Goal: Task Accomplishment & Management: Manage account settings

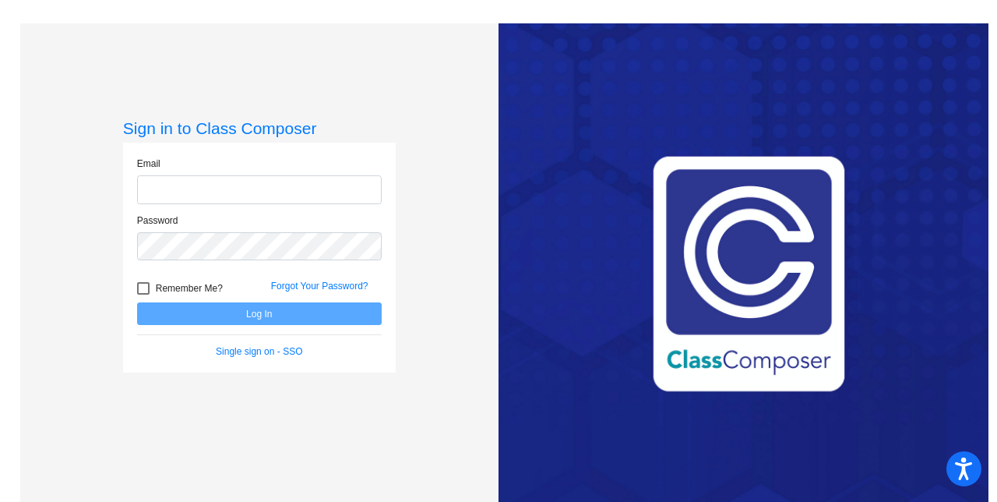
type input "[EMAIL_ADDRESS][DOMAIN_NAME]"
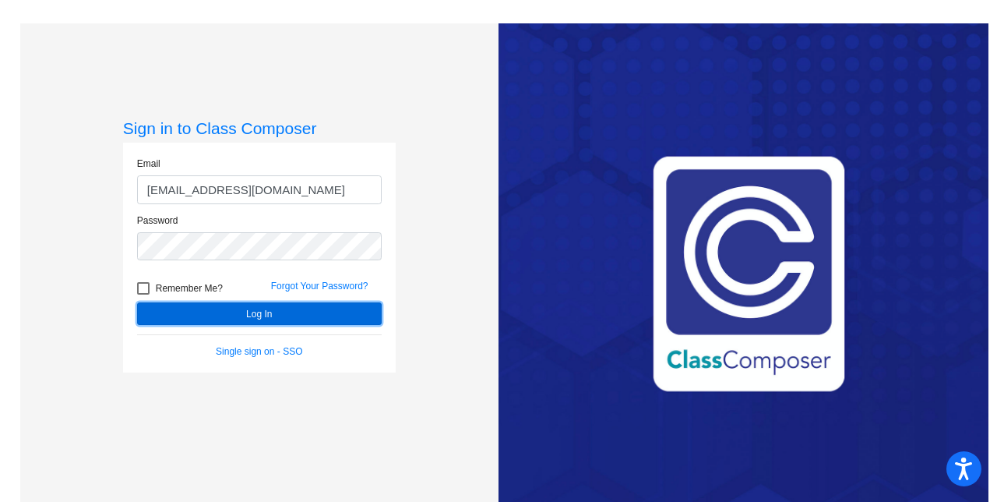
click at [255, 313] on button "Log In" at bounding box center [259, 313] width 245 height 23
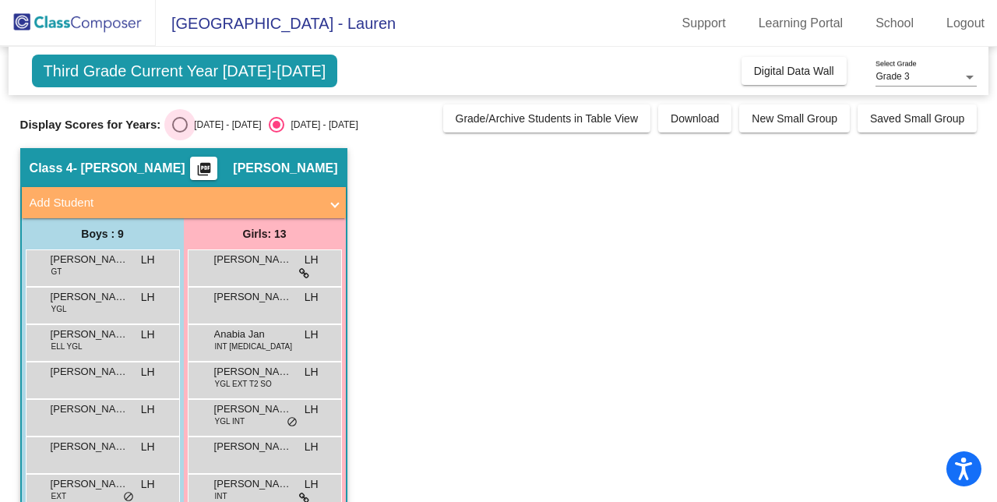
click at [178, 122] on div "Select an option" at bounding box center [180, 125] width 16 height 16
click at [179, 132] on input "[DATE] - [DATE]" at bounding box center [179, 132] width 1 height 1
radio input "true"
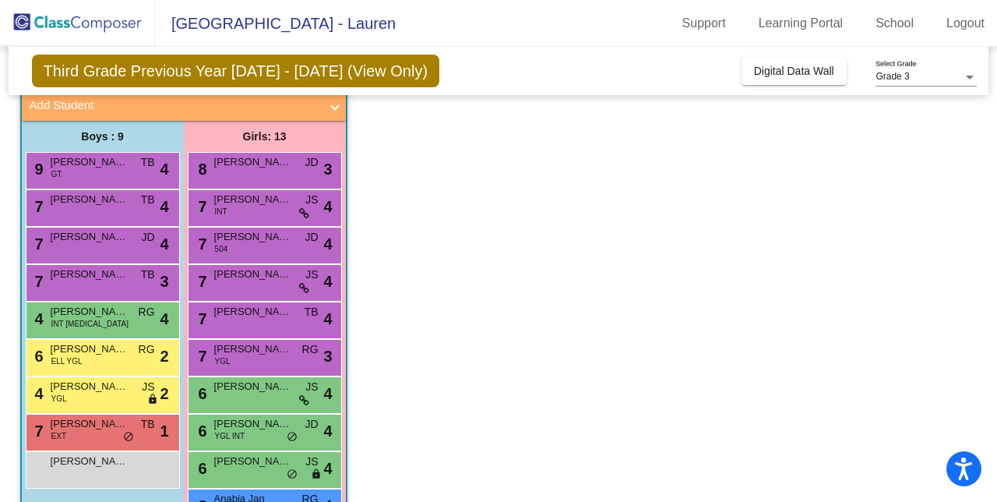
scroll to position [195, 0]
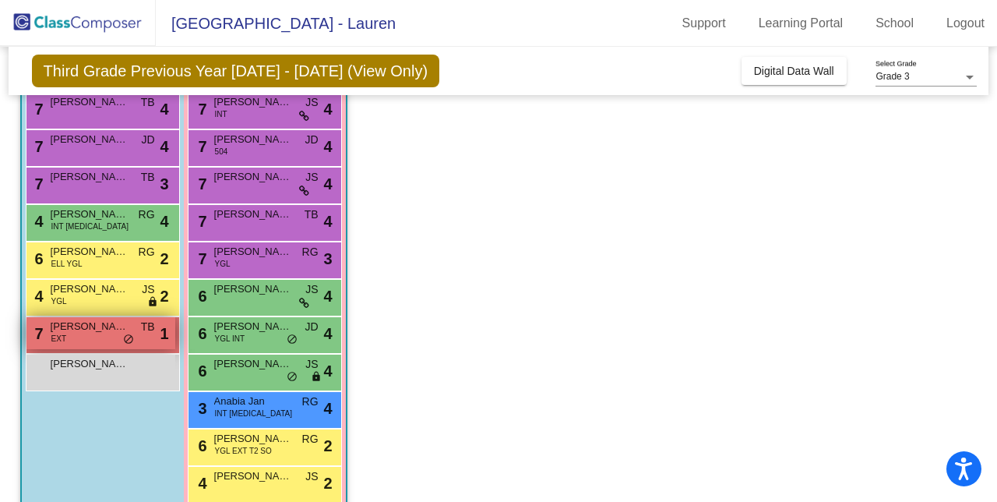
click at [81, 333] on div "7 Orion [PERSON_NAME] EXT TB lock do_not_disturb_alt 1" at bounding box center [100, 333] width 149 height 32
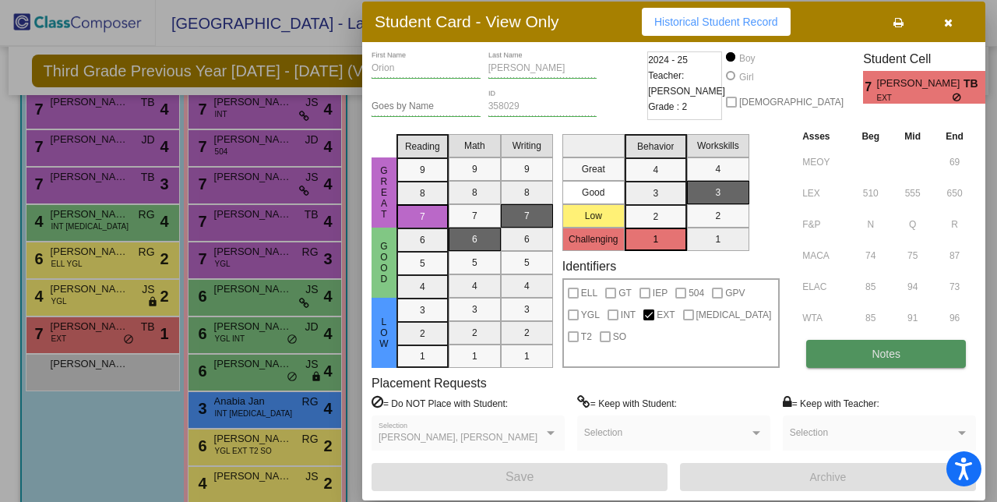
click at [874, 348] on span "Notes" at bounding box center [886, 353] width 29 height 12
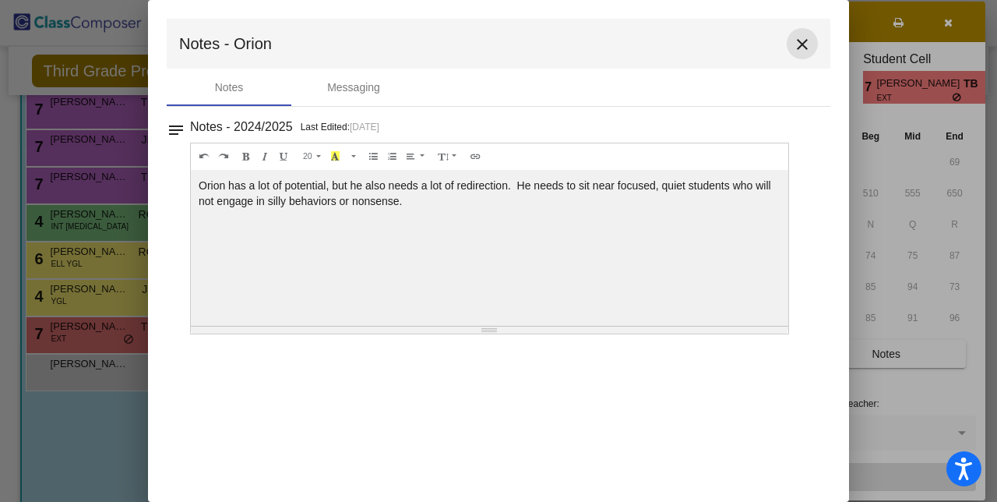
click at [801, 43] on mat-icon "close" at bounding box center [802, 44] width 19 height 19
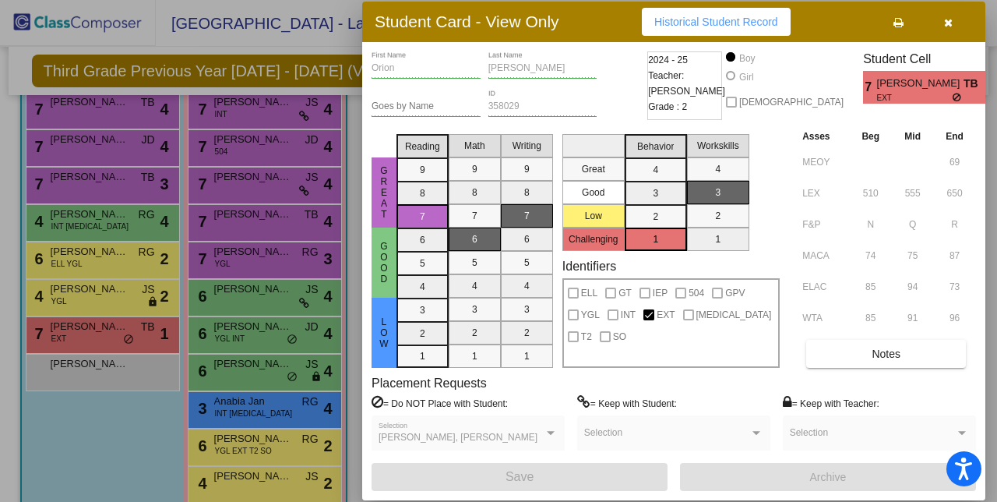
click at [950, 16] on span "button" at bounding box center [948, 22] width 9 height 12
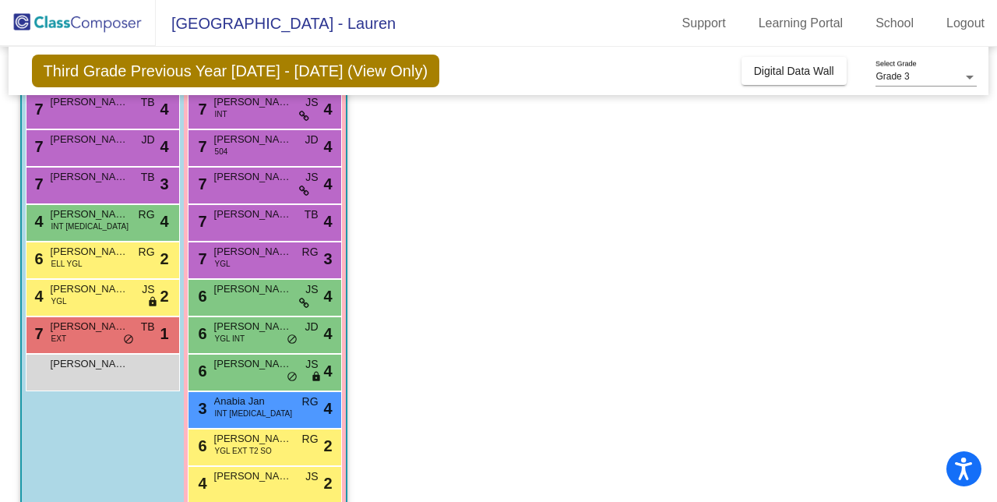
scroll to position [259, 0]
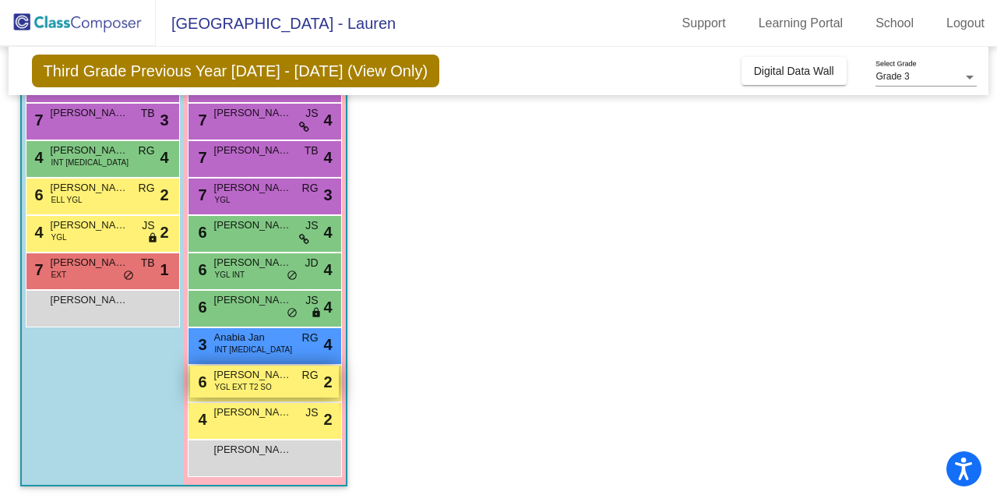
click at [287, 379] on span "[PERSON_NAME]" at bounding box center [253, 375] width 78 height 16
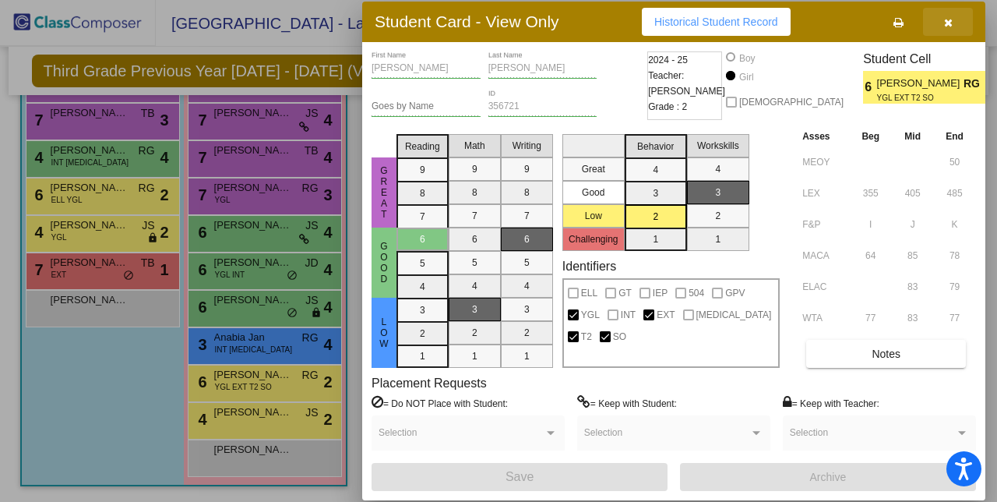
click at [950, 18] on icon "button" at bounding box center [948, 22] width 9 height 11
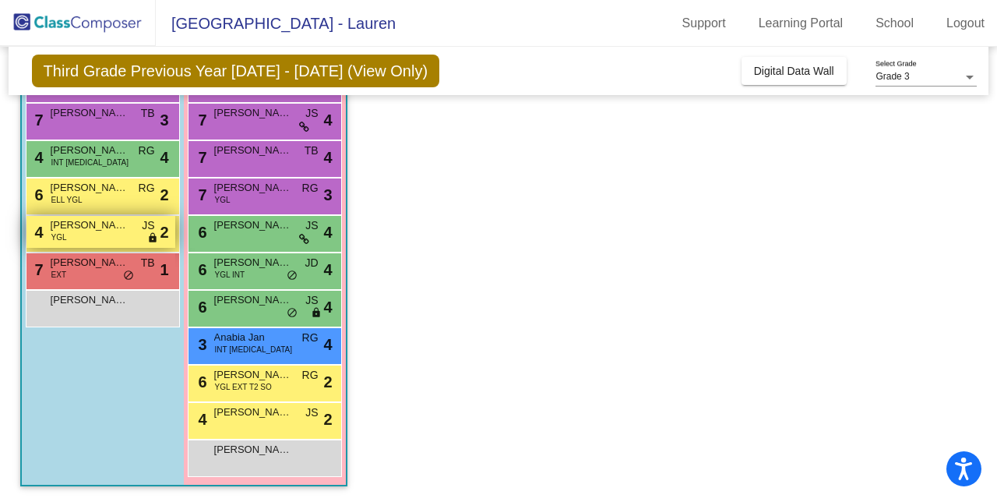
click at [101, 225] on span "[PERSON_NAME]" at bounding box center [90, 225] width 78 height 16
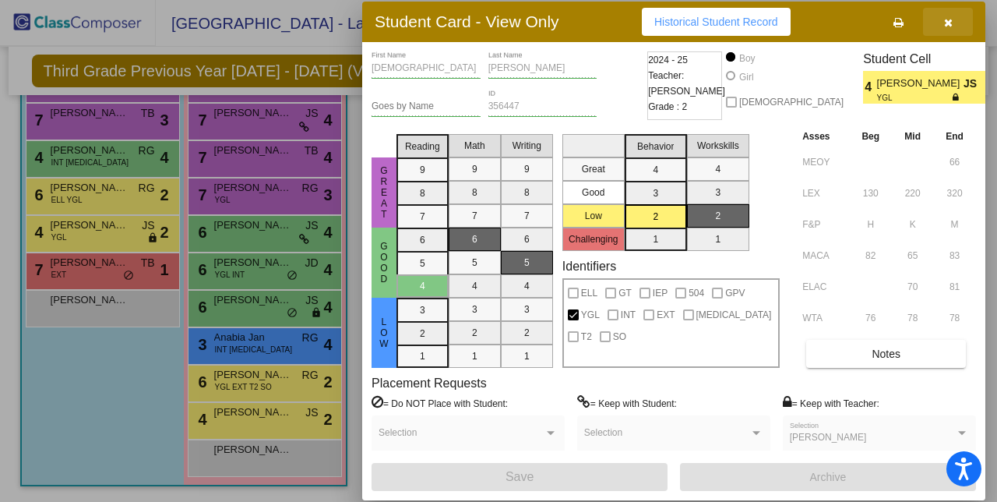
click at [947, 20] on icon "button" at bounding box center [948, 22] width 9 height 11
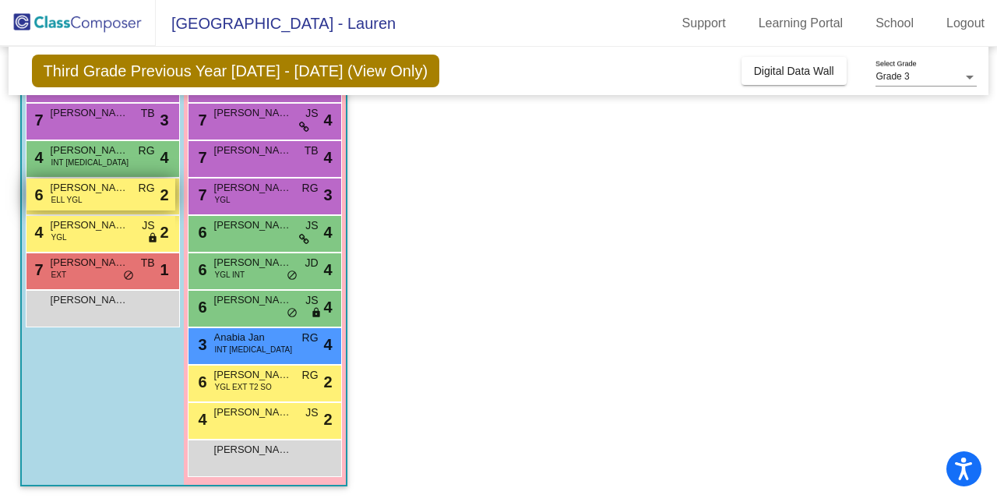
click at [79, 190] on span "[PERSON_NAME]" at bounding box center [90, 188] width 78 height 16
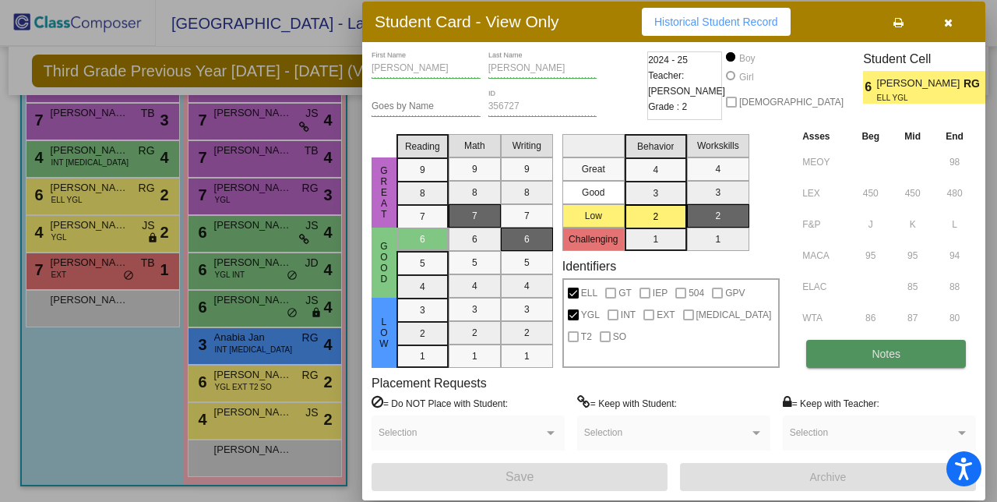
click at [913, 356] on button "Notes" at bounding box center [886, 354] width 160 height 28
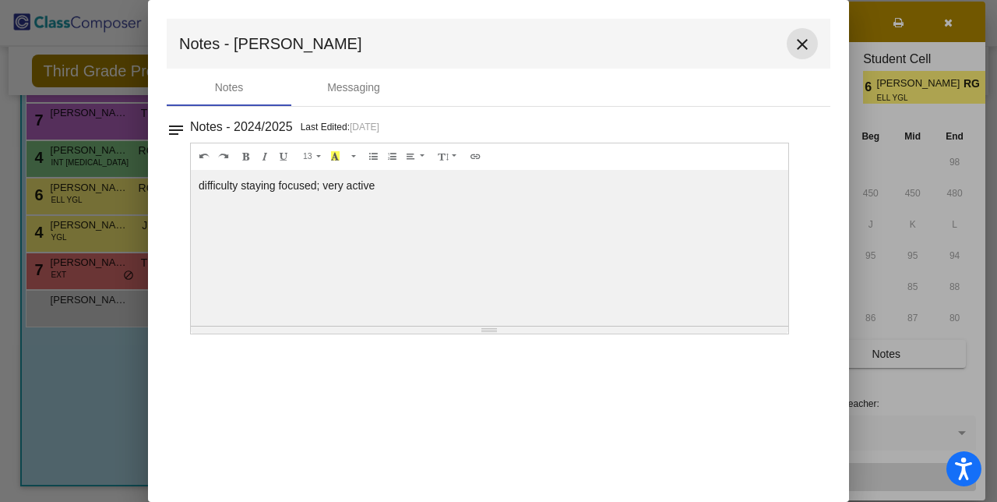
click at [801, 39] on mat-icon "close" at bounding box center [802, 44] width 19 height 19
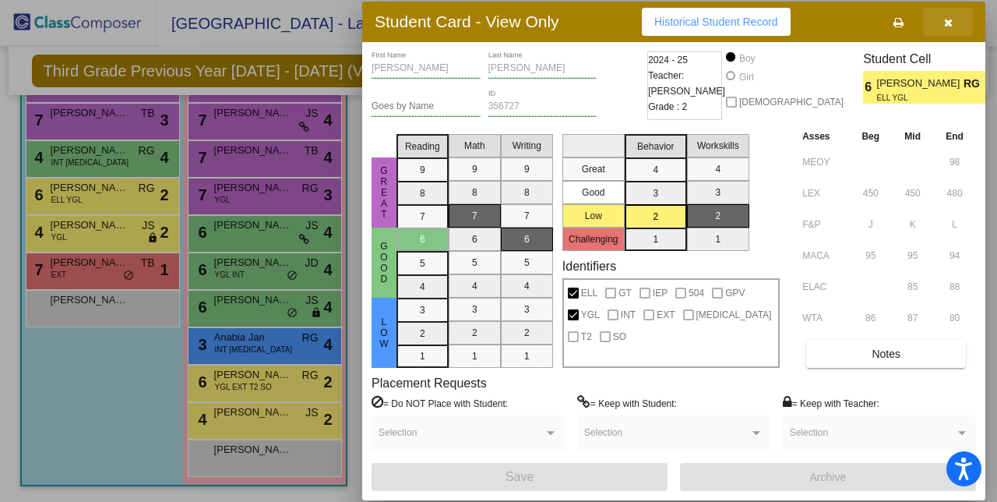
click at [947, 19] on icon "button" at bounding box center [948, 22] width 9 height 11
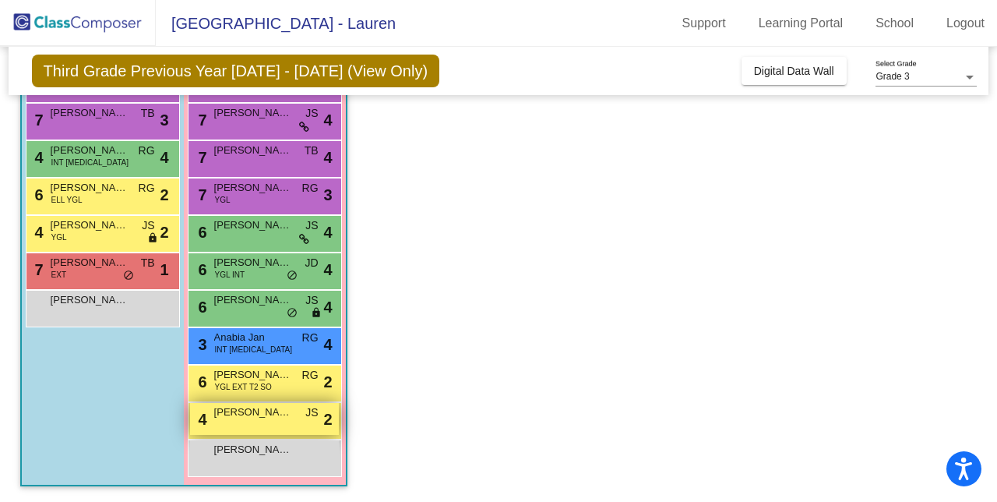
click at [257, 415] on span "[PERSON_NAME]" at bounding box center [253, 412] width 78 height 16
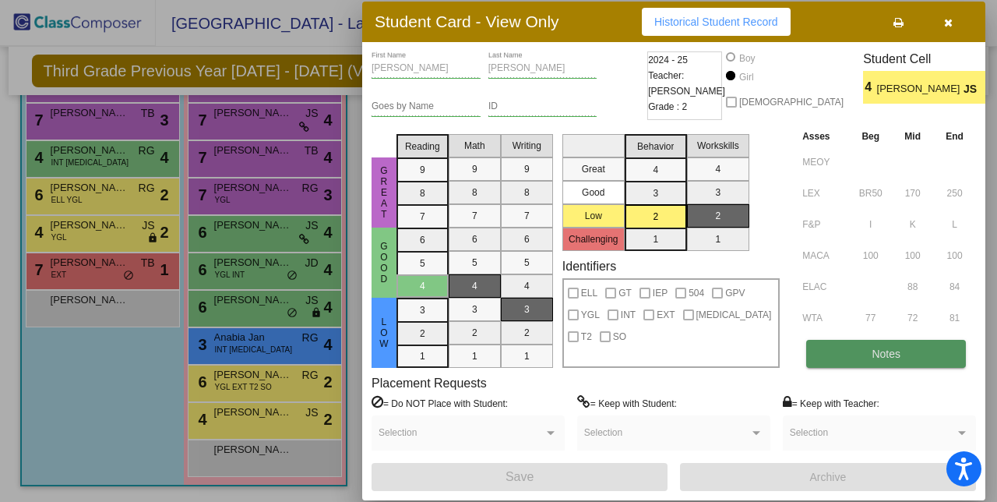
click at [921, 344] on button "Notes" at bounding box center [886, 354] width 160 height 28
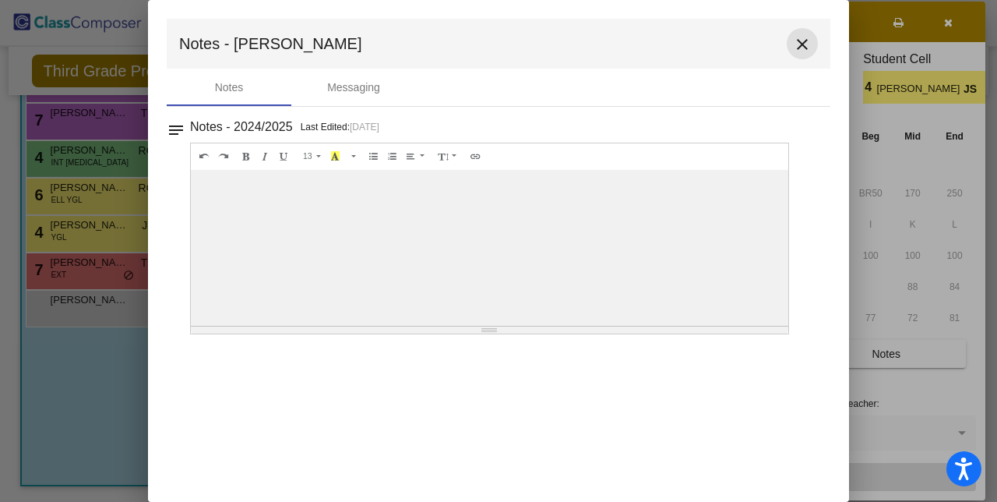
click at [804, 40] on mat-icon "close" at bounding box center [802, 44] width 19 height 19
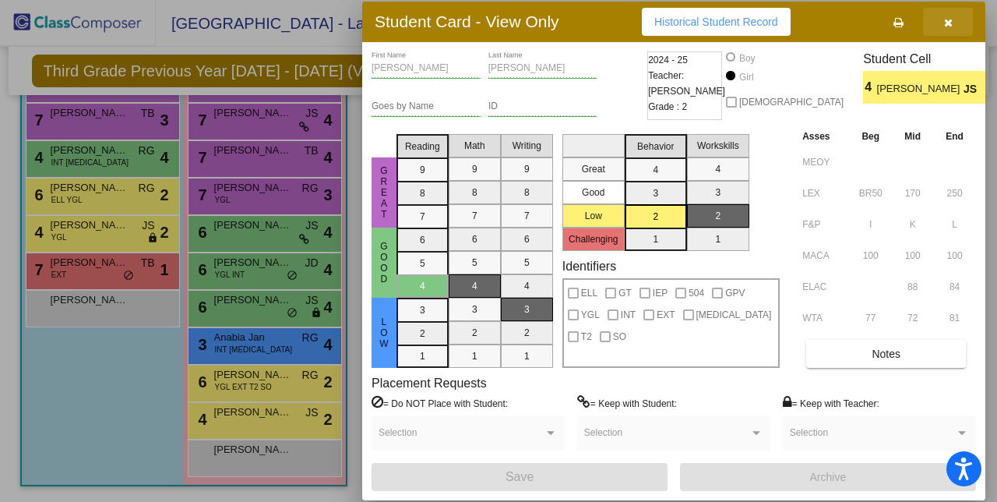
click at [952, 13] on button "button" at bounding box center [948, 22] width 50 height 28
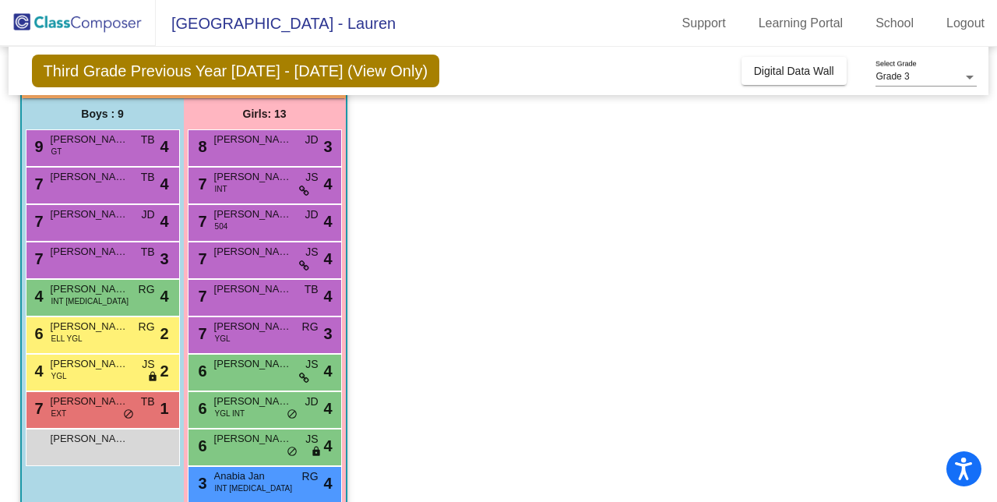
scroll to position [0, 0]
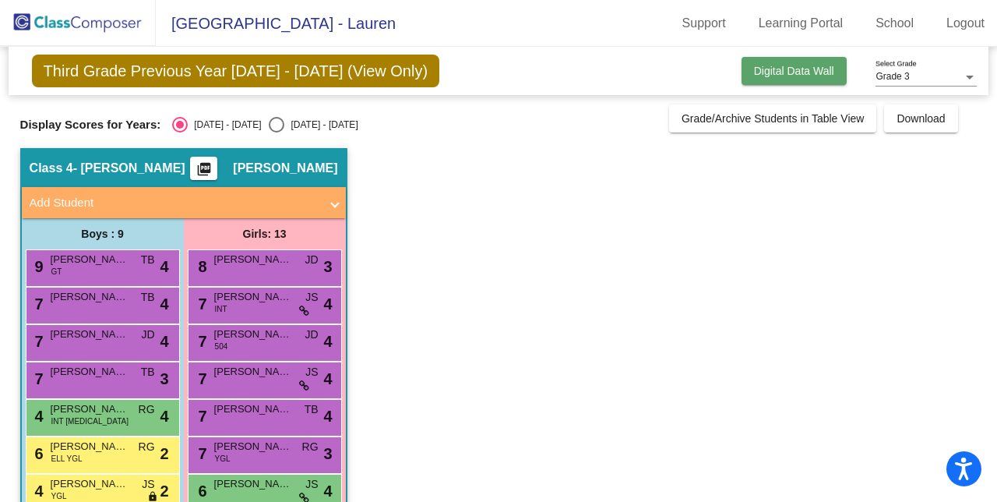
click at [798, 66] on span "Digital Data Wall" at bounding box center [794, 71] width 80 height 12
